Goal: Information Seeking & Learning: Learn about a topic

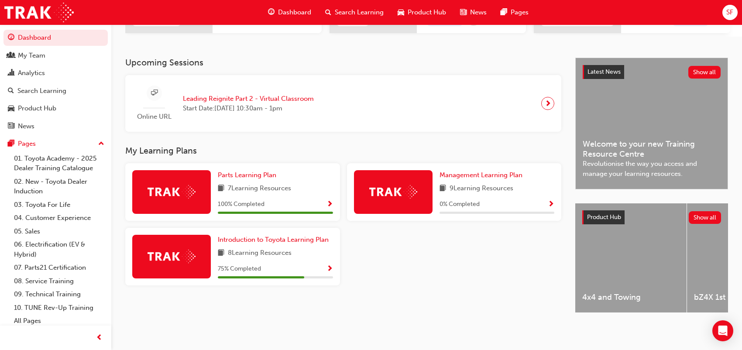
scroll to position [171, 0]
click at [266, 236] on span "Introduction to Toyota Learning Plan" at bounding box center [273, 240] width 111 height 8
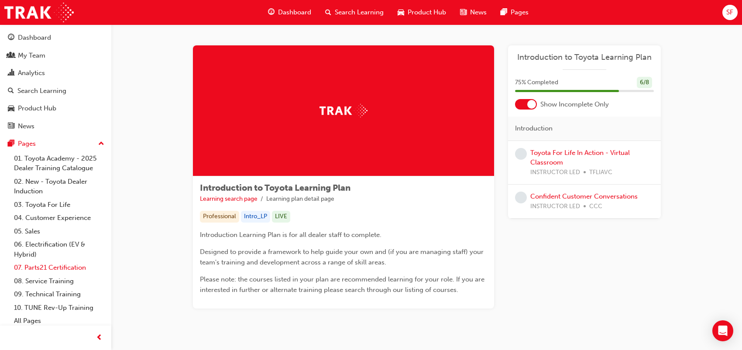
click at [58, 270] on link "07. Parts21 Certification" at bounding box center [58, 268] width 97 height 14
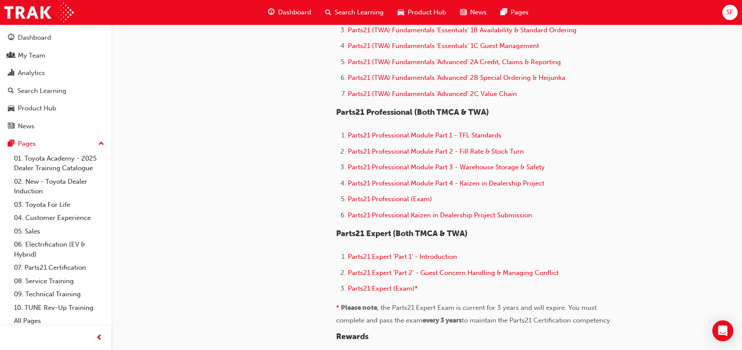
scroll to position [505, 0]
click at [366, 219] on span "Parts21 Professional Kaizen in Dealership Project Submission" at bounding box center [440, 215] width 184 height 8
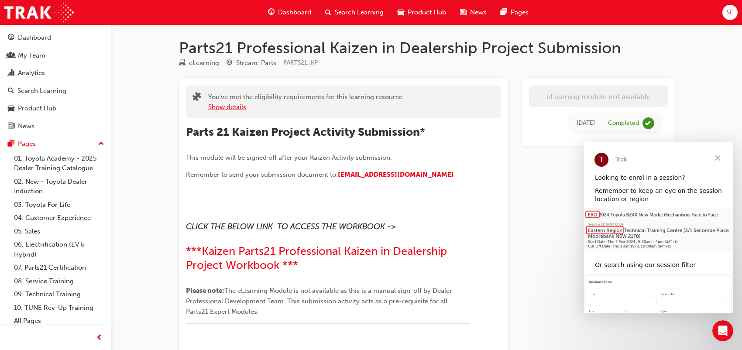
click at [225, 107] on button "Show details" at bounding box center [227, 107] width 38 height 10
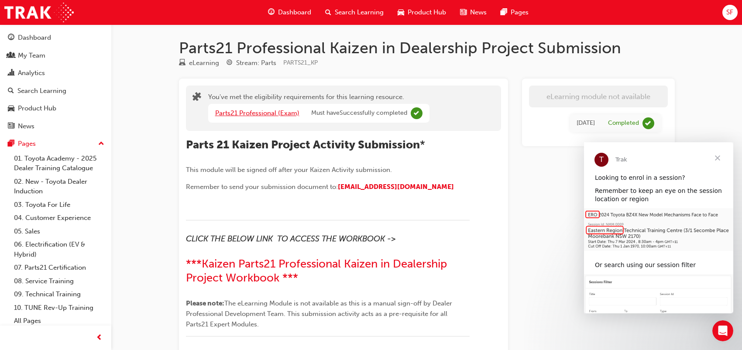
click at [233, 111] on link "Parts21 Professional (Exam)" at bounding box center [257, 113] width 84 height 8
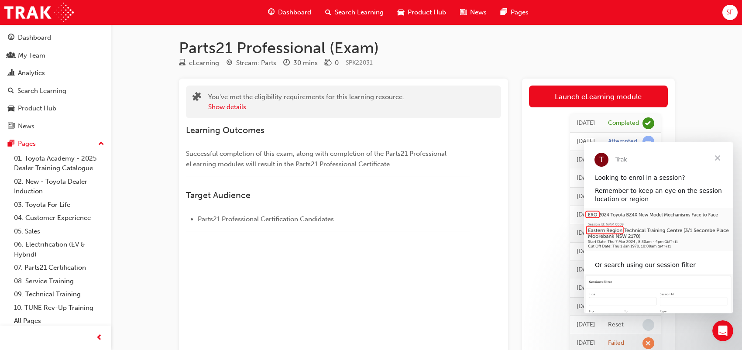
click at [719, 158] on span "Close" at bounding box center [717, 157] width 31 height 31
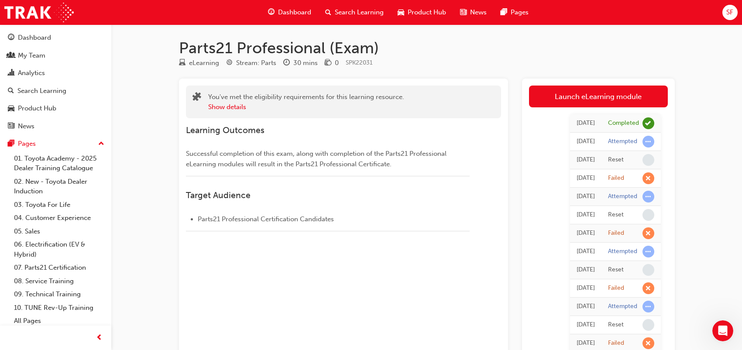
click at [211, 216] on span "Parts21 Professional Certification Candidates" at bounding box center [266, 219] width 136 height 8
click at [227, 107] on button "Show details" at bounding box center [227, 107] width 38 height 10
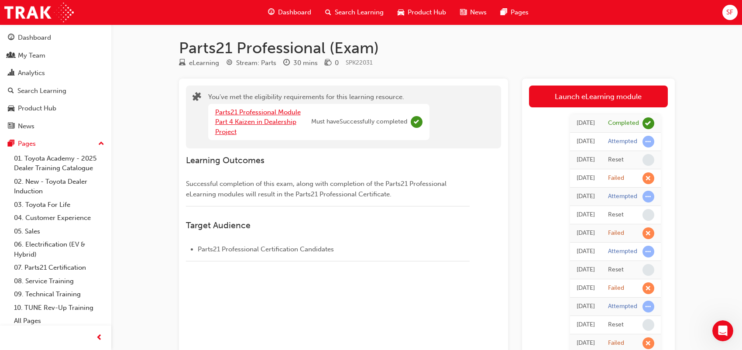
click at [226, 111] on link "Parts21 Professional Module Part 4 Kaizen in Dealership Project" at bounding box center [258, 121] width 86 height 27
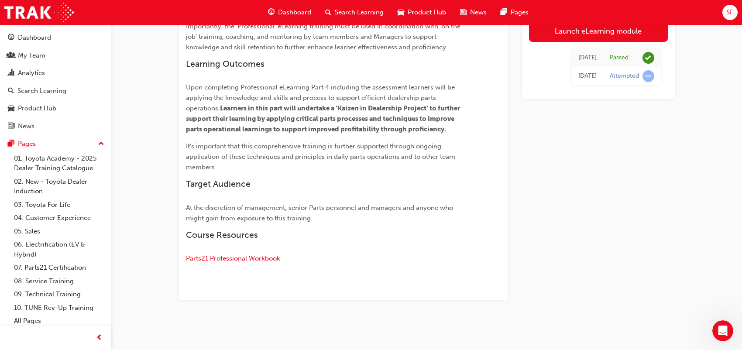
scroll to position [353, 0]
click at [223, 258] on span "Parts21 Professional Workbook" at bounding box center [233, 258] width 94 height 8
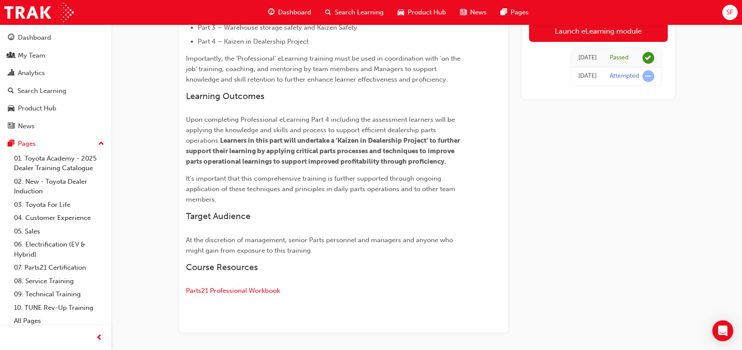
scroll to position [309, 0]
